Goal: Task Accomplishment & Management: Complete application form

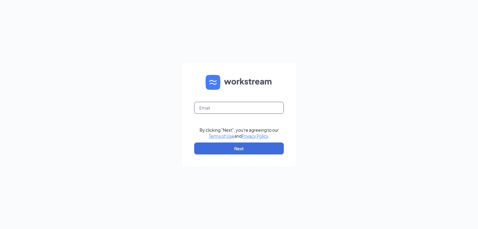
click at [237, 113] on input "text" at bounding box center [239, 108] width 90 height 12
type input "[EMAIL_ADDRESS][DOMAIN_NAME]"
click at [241, 142] on button "Next" at bounding box center [239, 148] width 90 height 12
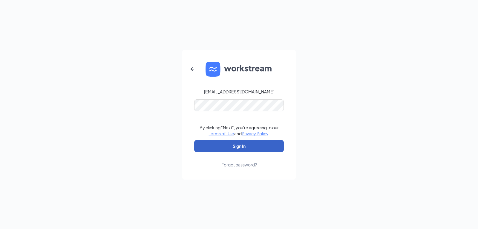
click at [244, 143] on button "Sign In" at bounding box center [239, 146] width 90 height 12
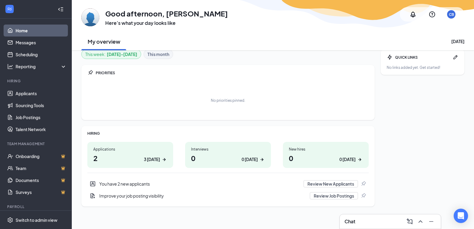
scroll to position [7, 0]
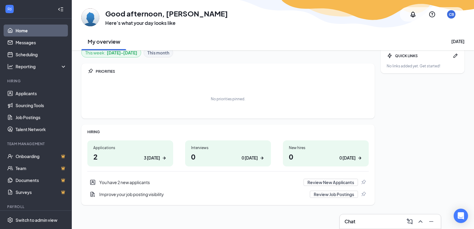
click at [110, 154] on h1 "2 3 today" at bounding box center [130, 156] width 74 height 10
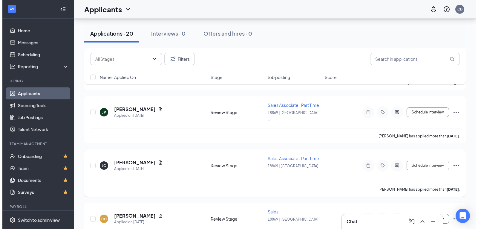
scroll to position [239, 0]
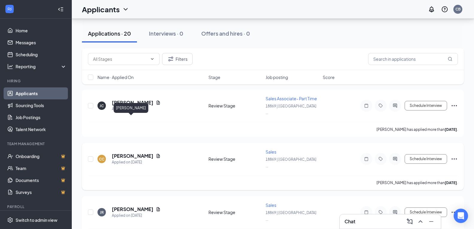
click at [132, 152] on h5 "[PERSON_NAME]" at bounding box center [133, 155] width 42 height 7
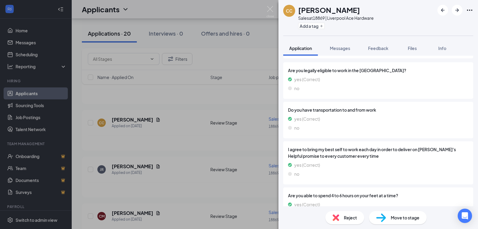
scroll to position [371, 0]
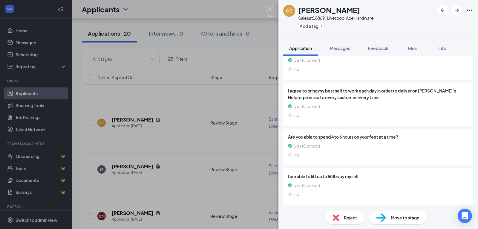
click at [404, 223] on div "Move to stage" at bounding box center [398, 217] width 58 height 13
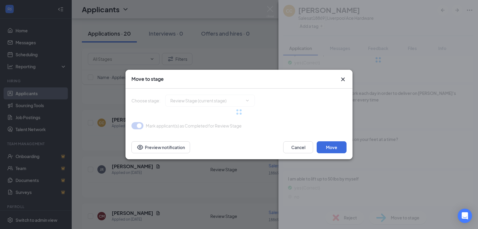
type input "Onsite Interview (next stage)"
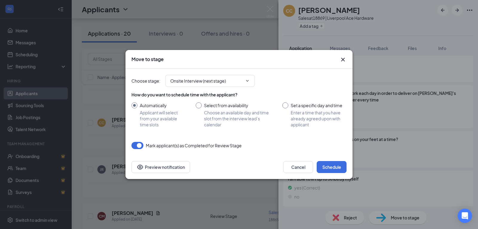
click at [217, 104] on input "Select from availability Choose an available day and time slot from the intervi…" at bounding box center [233, 114] width 75 height 25
radio input "true"
radio input "false"
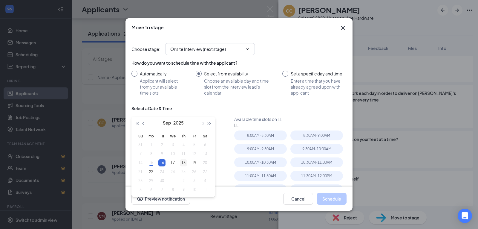
click at [185, 161] on div "18" at bounding box center [183, 162] width 7 height 7
type input "[DATE]"
click at [191, 161] on div "19" at bounding box center [194, 162] width 7 height 7
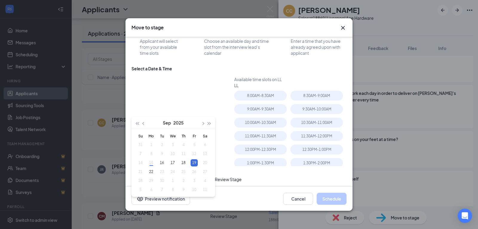
scroll to position [42, 0]
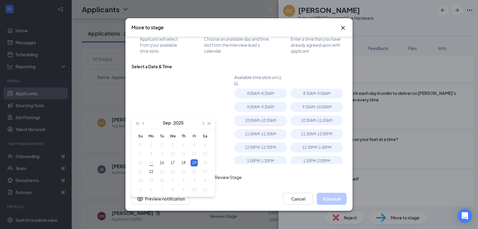
click at [265, 121] on div "10:00AM - 10:30AM" at bounding box center [260, 120] width 53 height 10
click at [298, 121] on div "10:30AM - 11:00AM" at bounding box center [316, 120] width 53 height 10
click at [268, 128] on div "10:00AM - 10:30AM" at bounding box center [262, 121] width 56 height 13
click at [265, 121] on div "10:00AM - 10:30AM" at bounding box center [260, 120] width 53 height 10
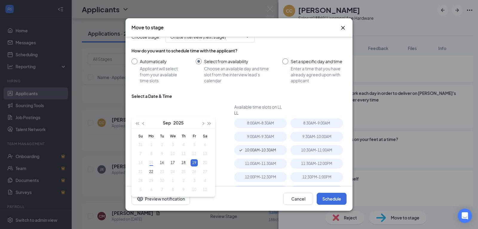
scroll to position [12, 0]
click at [158, 61] on input "Automatically Applicant will select from your available time slots" at bounding box center [157, 71] width 52 height 25
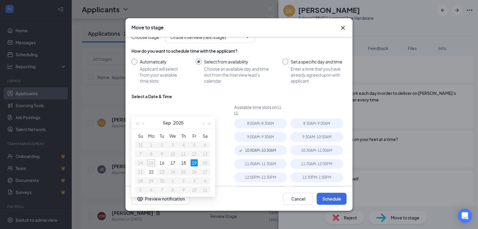
radio input "true"
radio input "false"
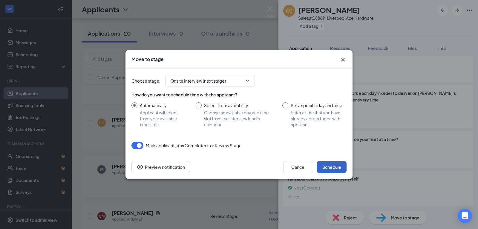
click at [330, 164] on button "Schedule" at bounding box center [332, 167] width 30 height 12
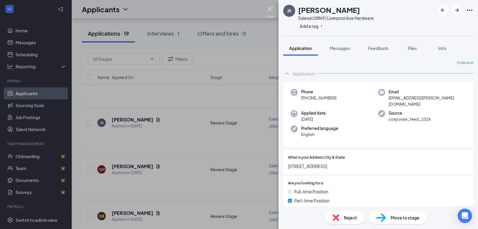
click at [271, 10] on img at bounding box center [270, 12] width 7 height 12
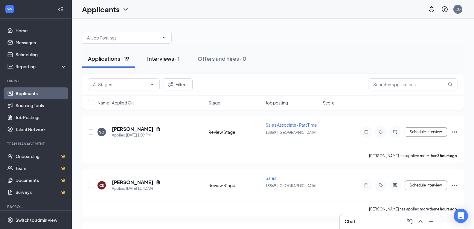
click at [160, 58] on div "Interviews · 1" at bounding box center [163, 58] width 33 height 7
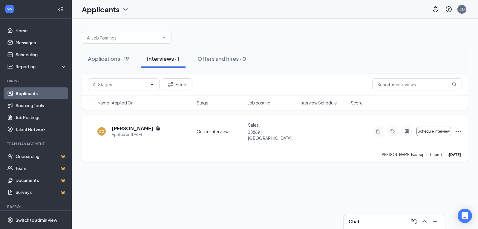
click at [463, 127] on div "CC [PERSON_NAME] Applied on [DATE] Onsite Interview Sales 18869 | [GEOGRAPHIC_D…" at bounding box center [275, 139] width 386 height 46
click at [452, 126] on div "Schedule interview" at bounding box center [417, 131] width 90 height 12
click at [455, 128] on icon "Ellipses" at bounding box center [458, 131] width 7 height 7
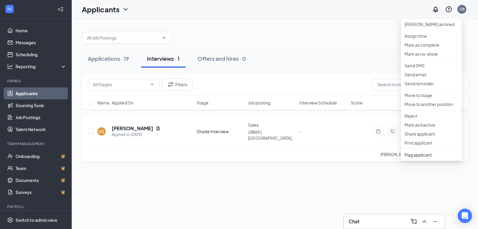
click at [355, 139] on div "CC [PERSON_NAME] Applied on [DATE] Onsite Interview Sales 18869 | [GEOGRAPHIC_D…" at bounding box center [275, 134] width 374 height 25
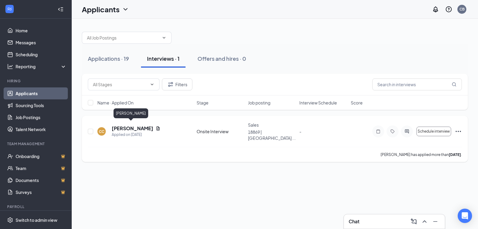
click at [135, 125] on h5 "[PERSON_NAME]" at bounding box center [133, 128] width 42 height 7
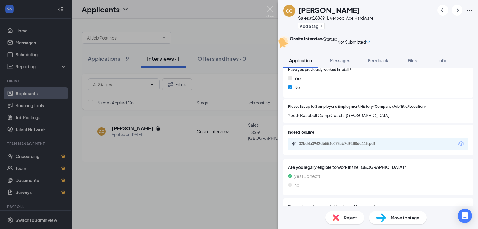
scroll to position [269, 0]
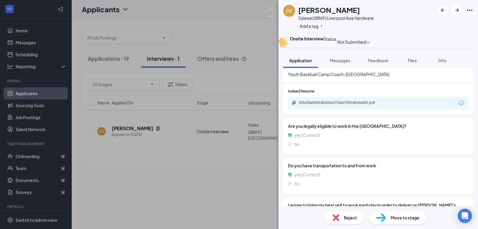
click at [350, 105] on div "02bd4a0942db554c073ab7d9180de445.pdf" at bounding box center [341, 102] width 84 height 5
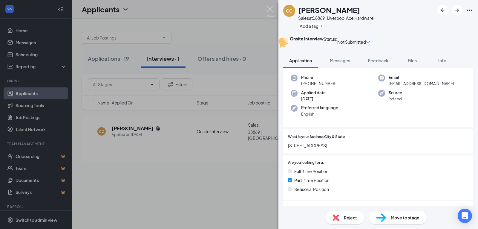
scroll to position [0, 0]
